Goal: Information Seeking & Learning: Check status

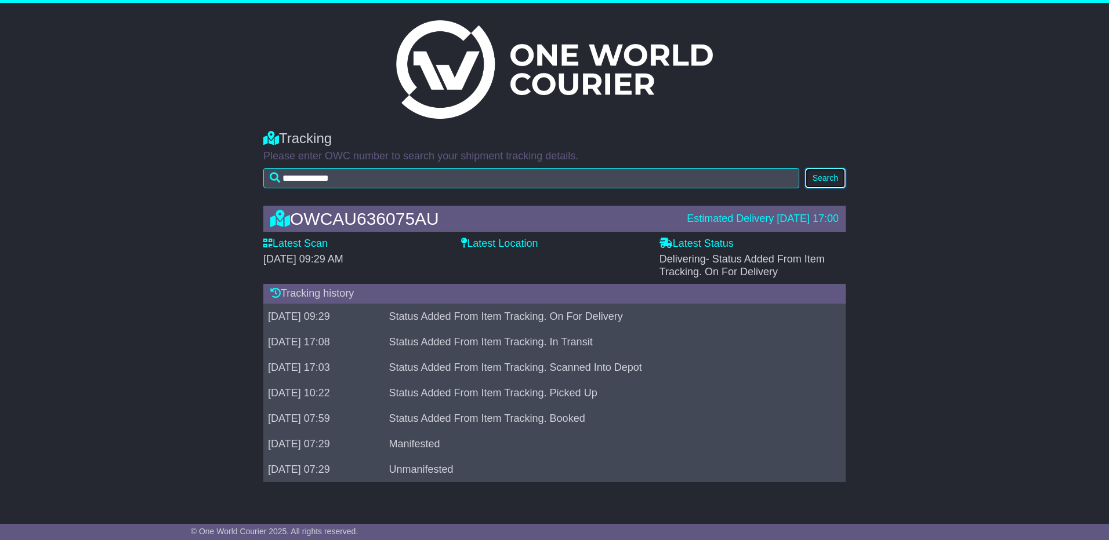
click at [829, 175] on button "Search" at bounding box center [825, 178] width 41 height 20
